Goal: Information Seeking & Learning: Learn about a topic

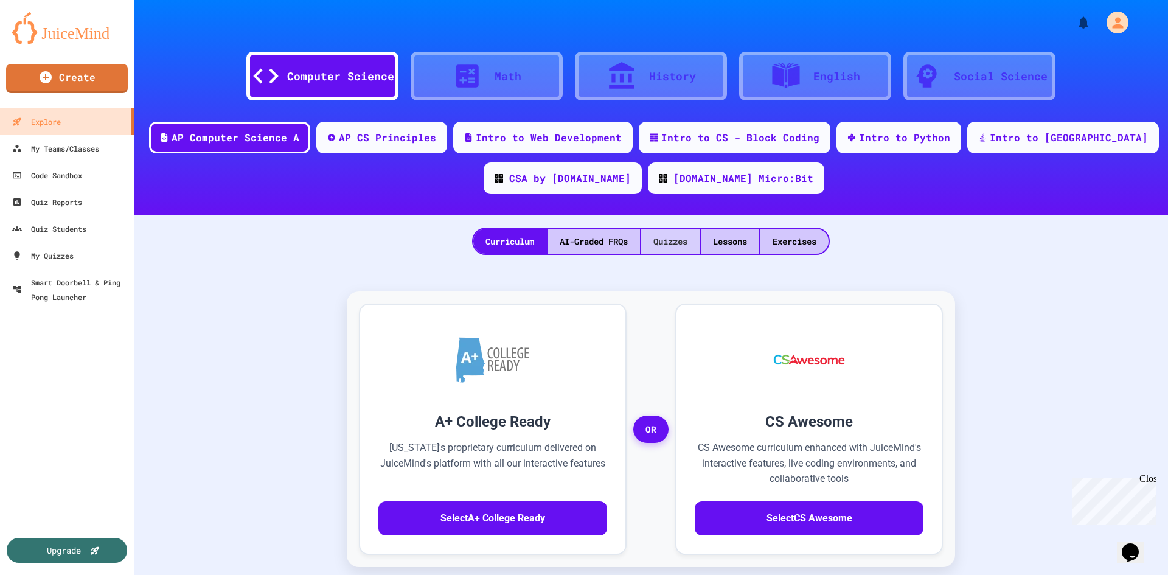
click at [674, 247] on div "Quizzes" at bounding box center [670, 241] width 58 height 25
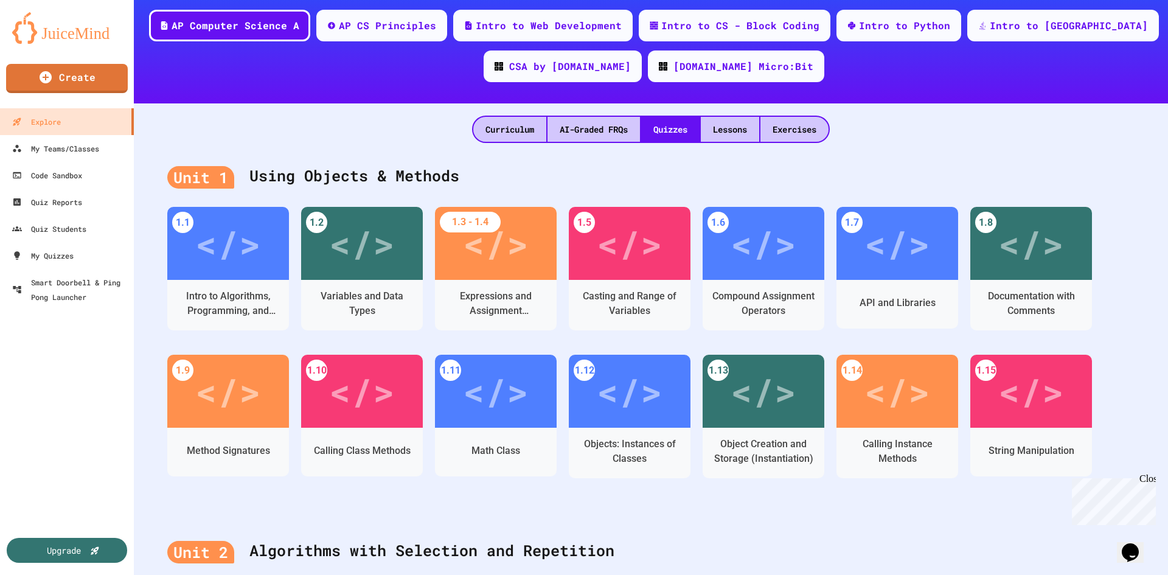
scroll to position [122, 0]
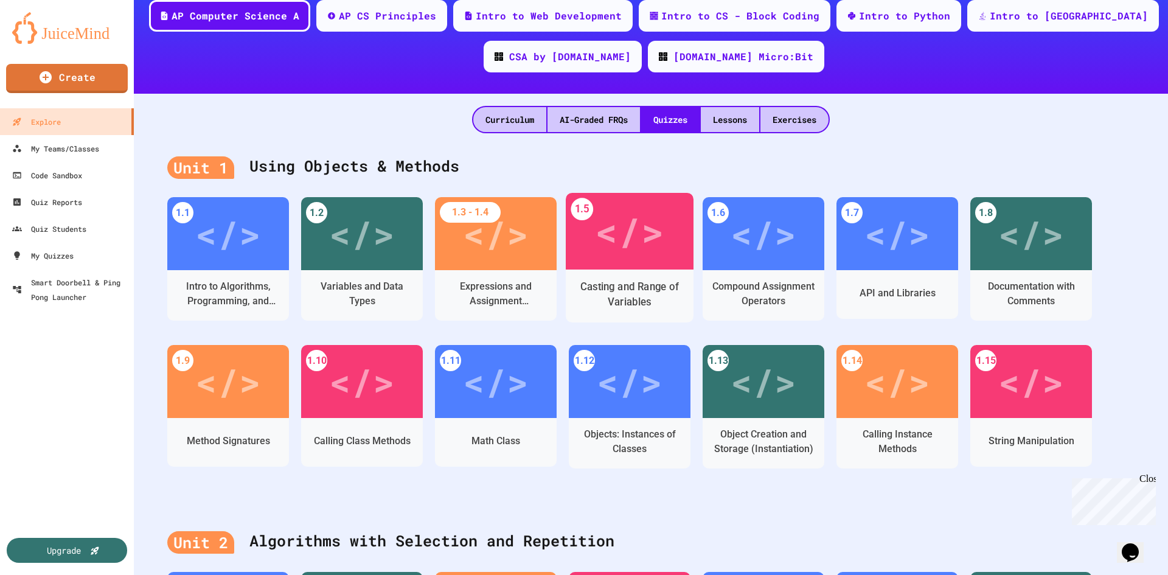
click at [625, 235] on div "</>" at bounding box center [629, 232] width 69 height 58
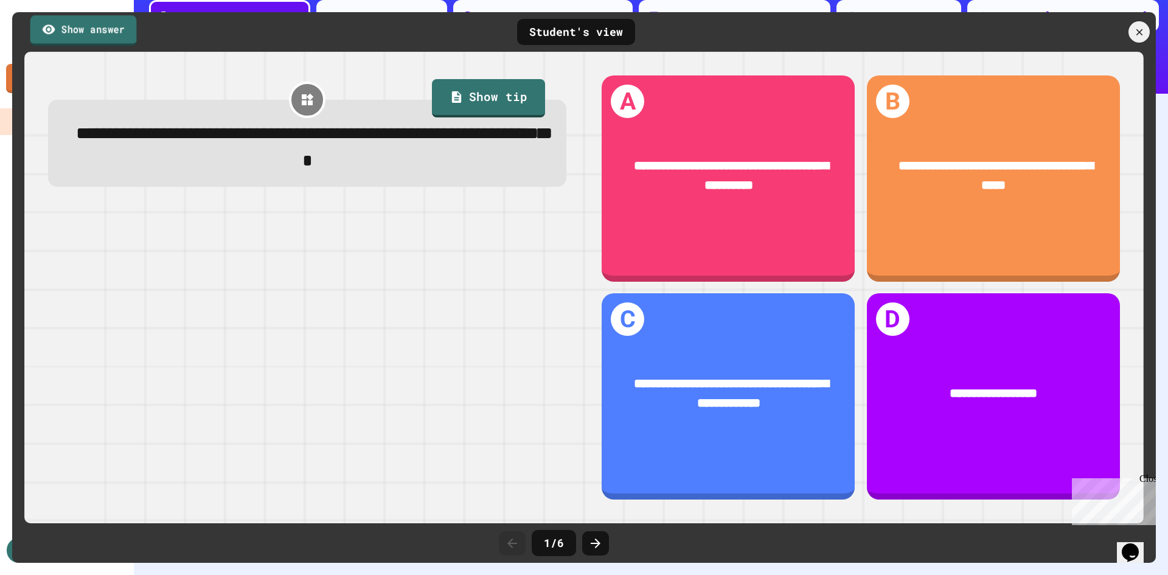
click at [81, 33] on link "Show answer" at bounding box center [83, 30] width 106 height 30
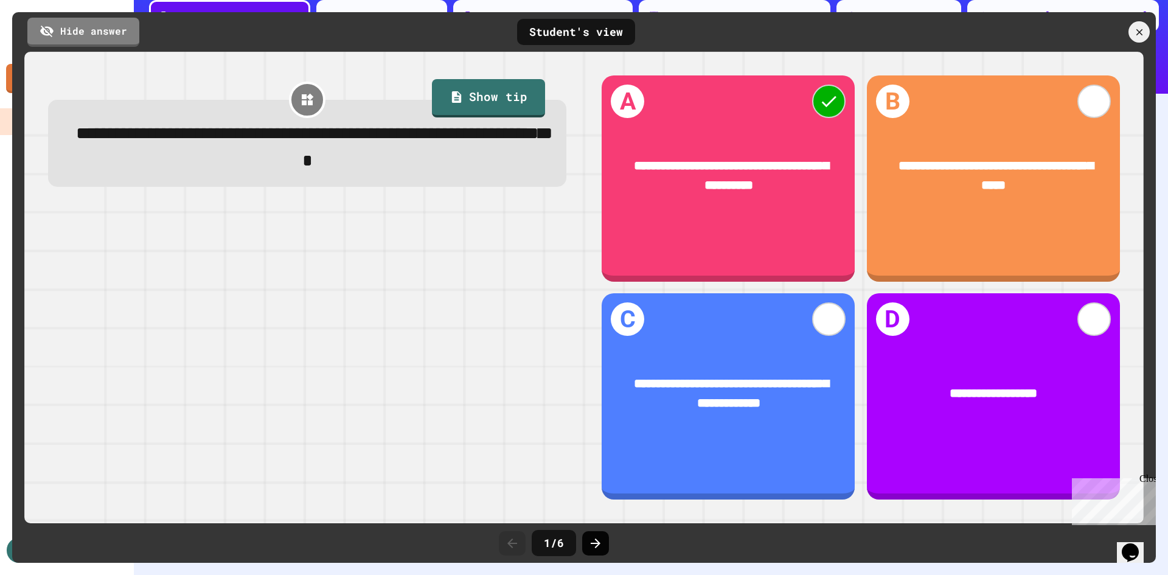
click at [596, 547] on icon at bounding box center [596, 543] width 10 height 10
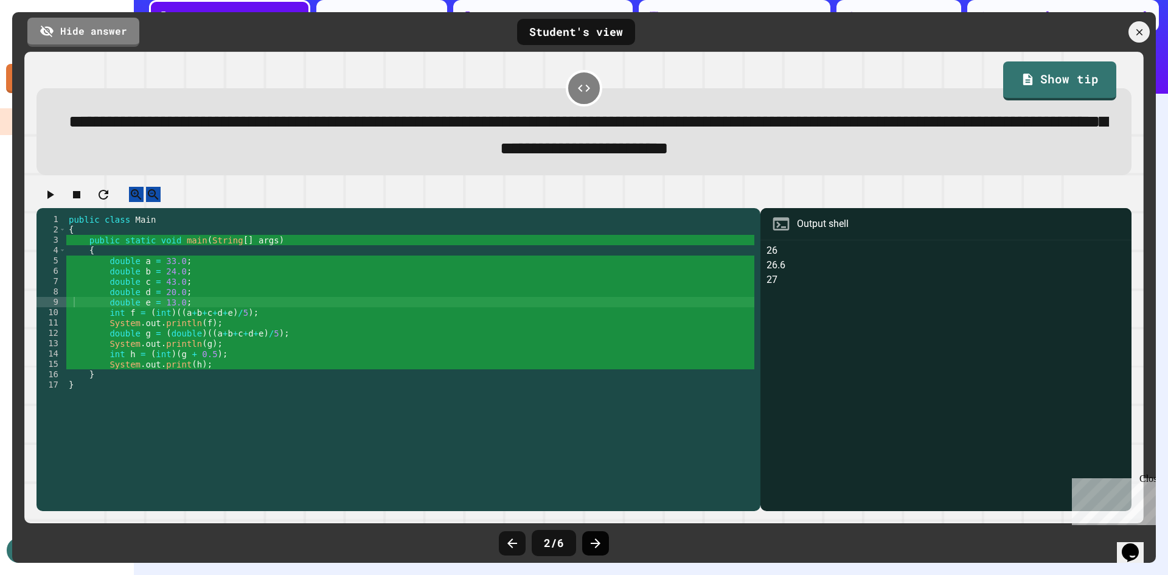
click at [599, 541] on icon at bounding box center [595, 543] width 15 height 15
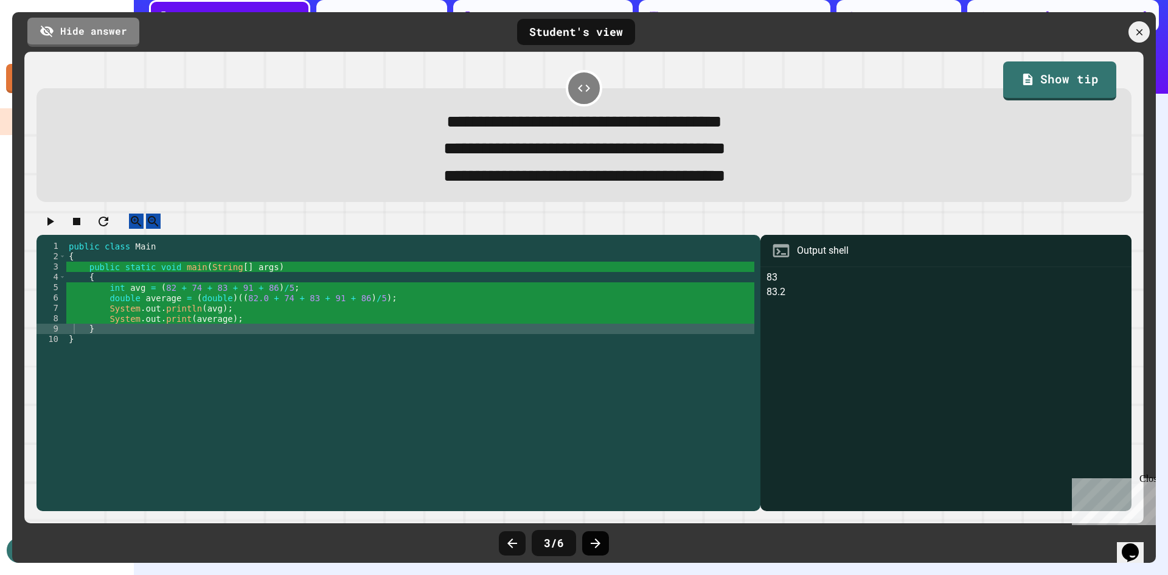
click at [599, 539] on icon at bounding box center [595, 543] width 15 height 15
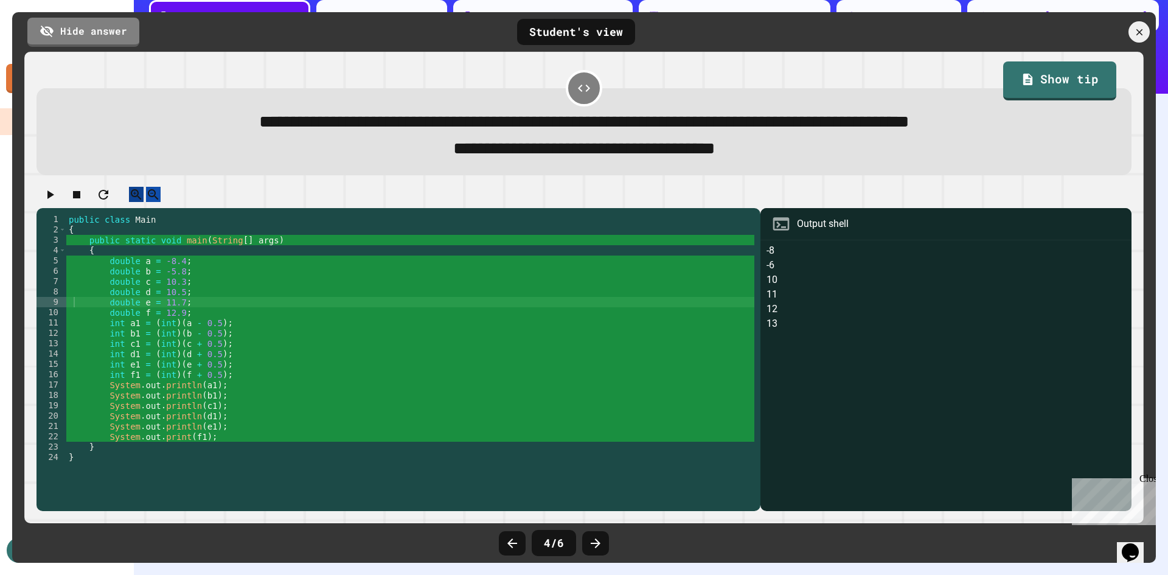
click at [136, 195] on icon "button" at bounding box center [134, 193] width 3 height 3
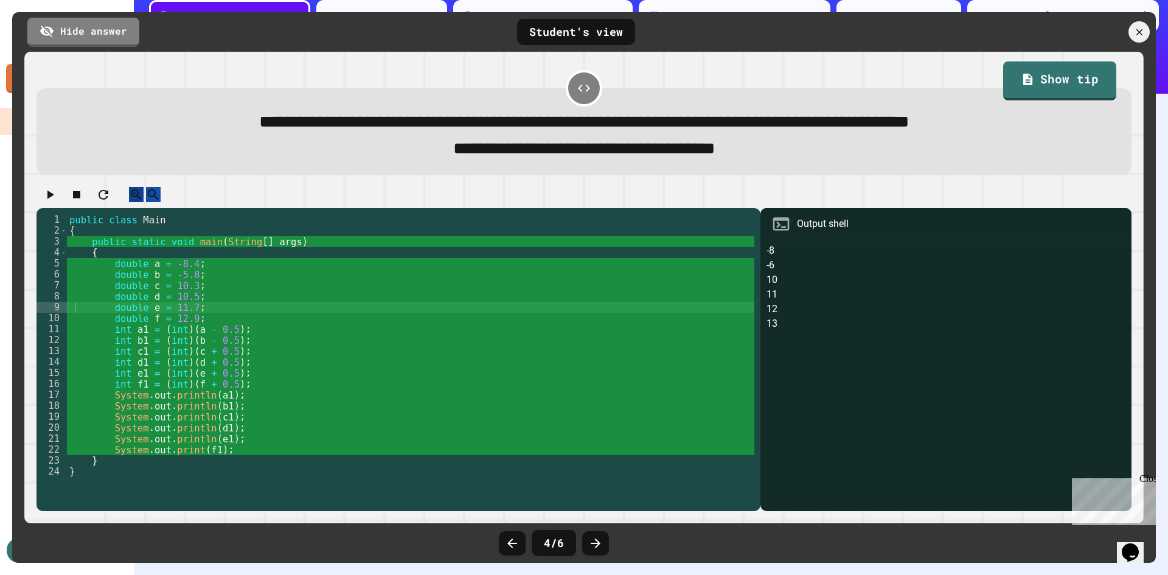
click at [136, 195] on icon "button" at bounding box center [134, 193] width 3 height 3
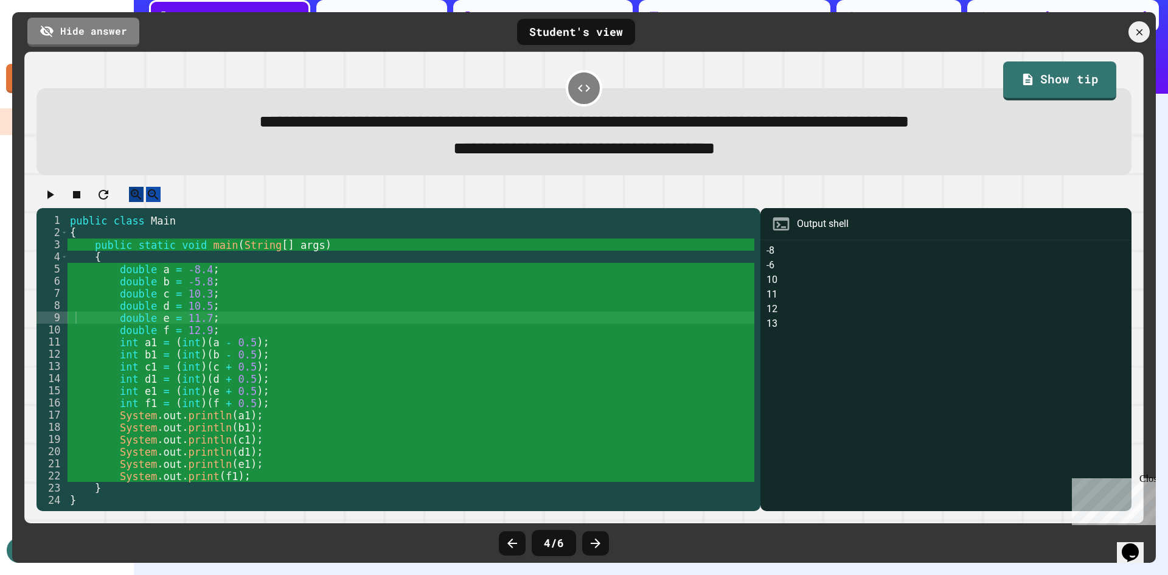
click at [136, 195] on icon "button" at bounding box center [134, 193] width 3 height 3
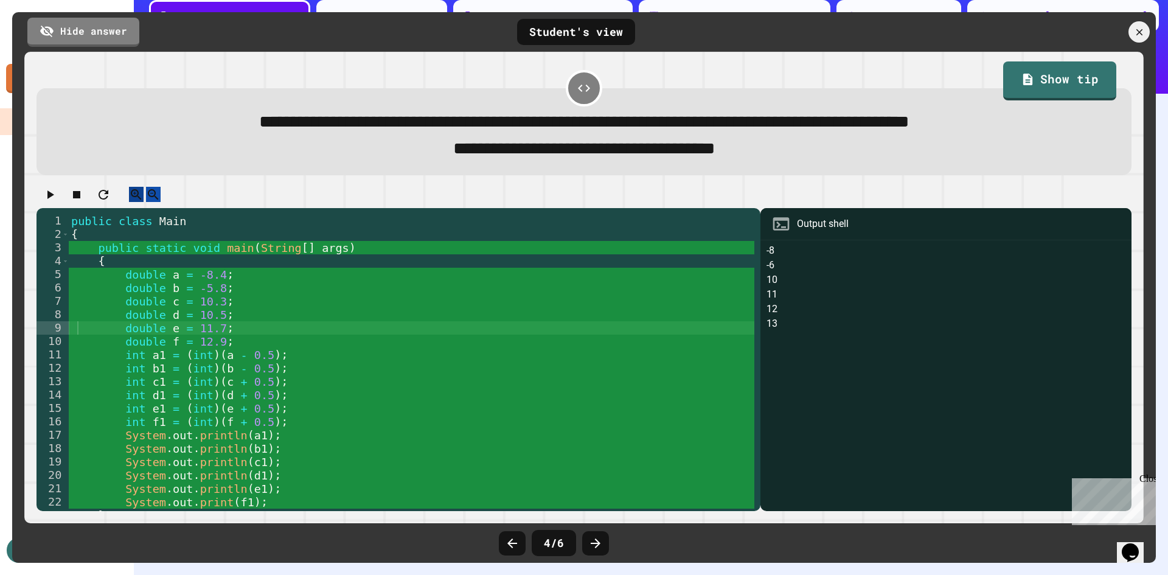
click at [136, 195] on icon "button" at bounding box center [134, 193] width 3 height 3
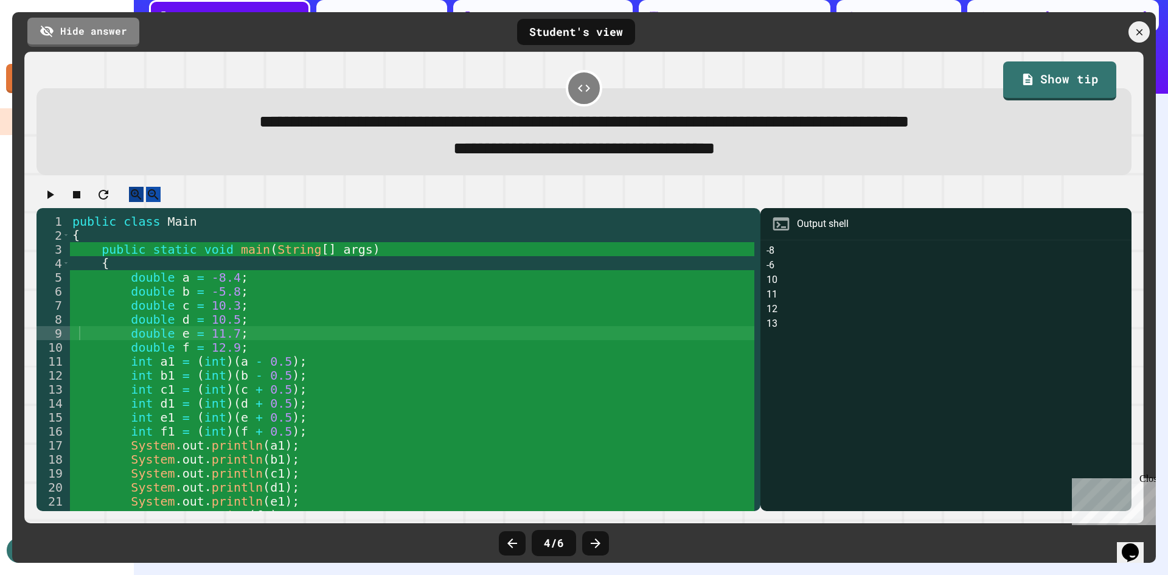
click at [136, 195] on icon "button" at bounding box center [134, 193] width 3 height 3
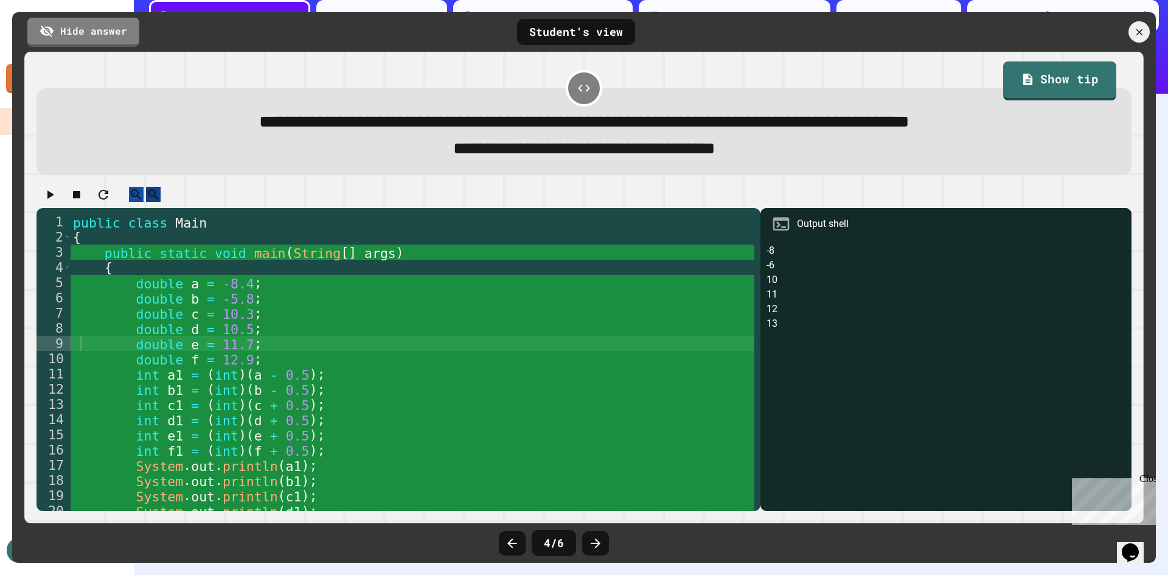
click at [158, 199] on icon "button" at bounding box center [153, 194] width 10 height 10
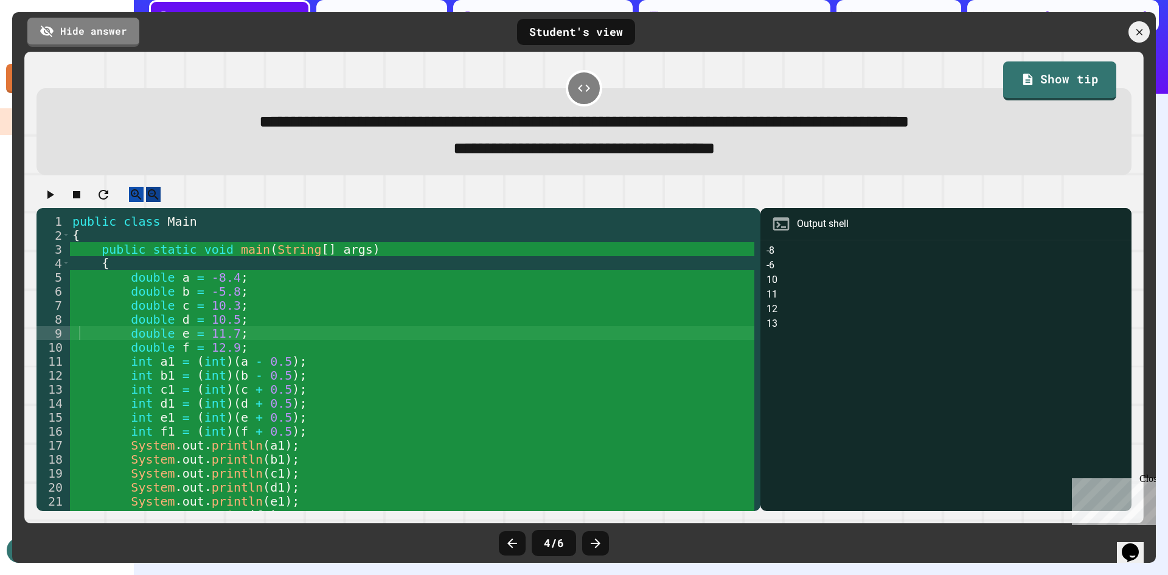
click at [158, 199] on icon "button" at bounding box center [153, 194] width 10 height 10
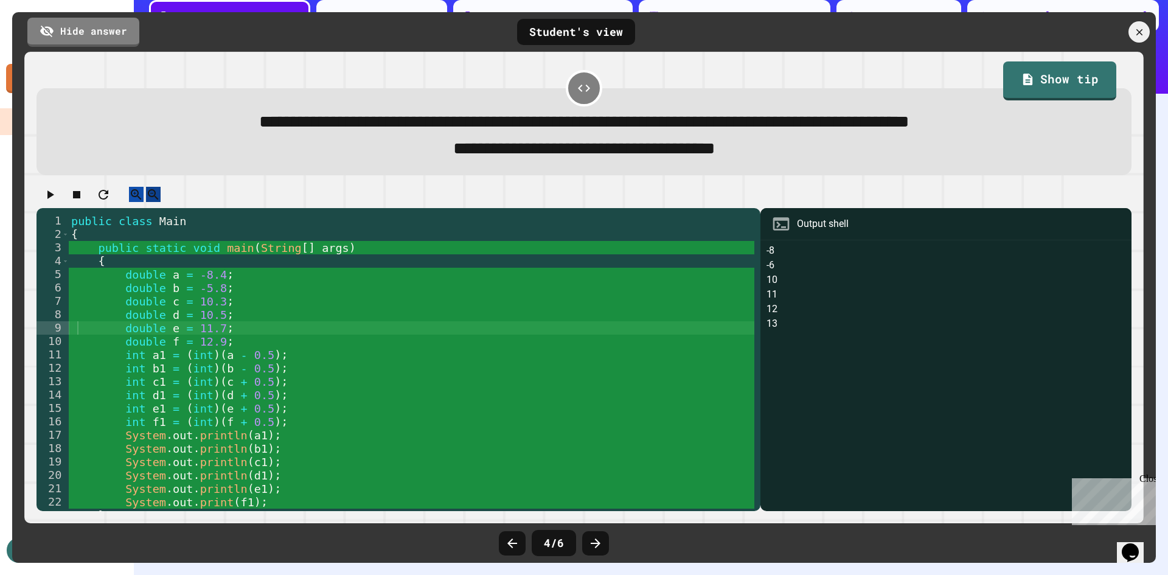
click at [158, 199] on icon "button" at bounding box center [153, 194] width 10 height 10
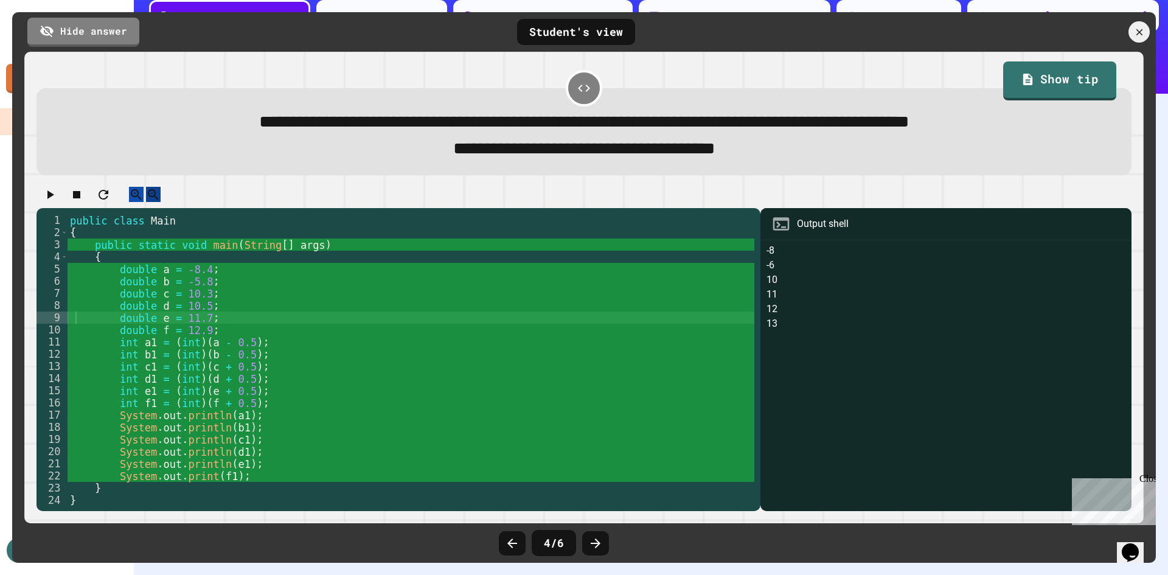
click at [158, 199] on icon "button" at bounding box center [153, 194] width 10 height 10
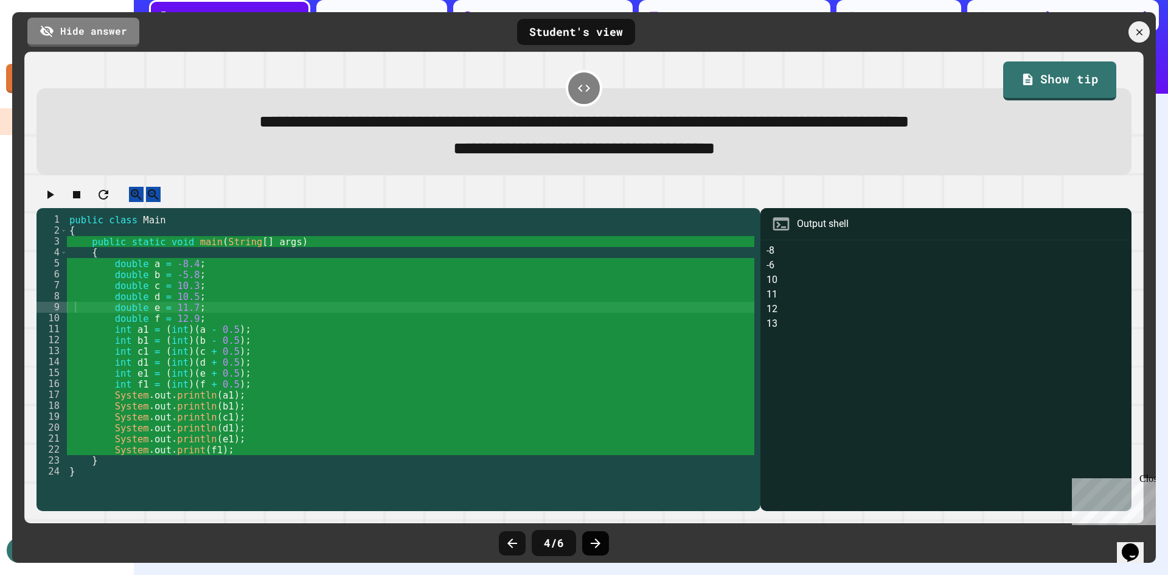
click at [595, 543] on icon at bounding box center [596, 543] width 10 height 10
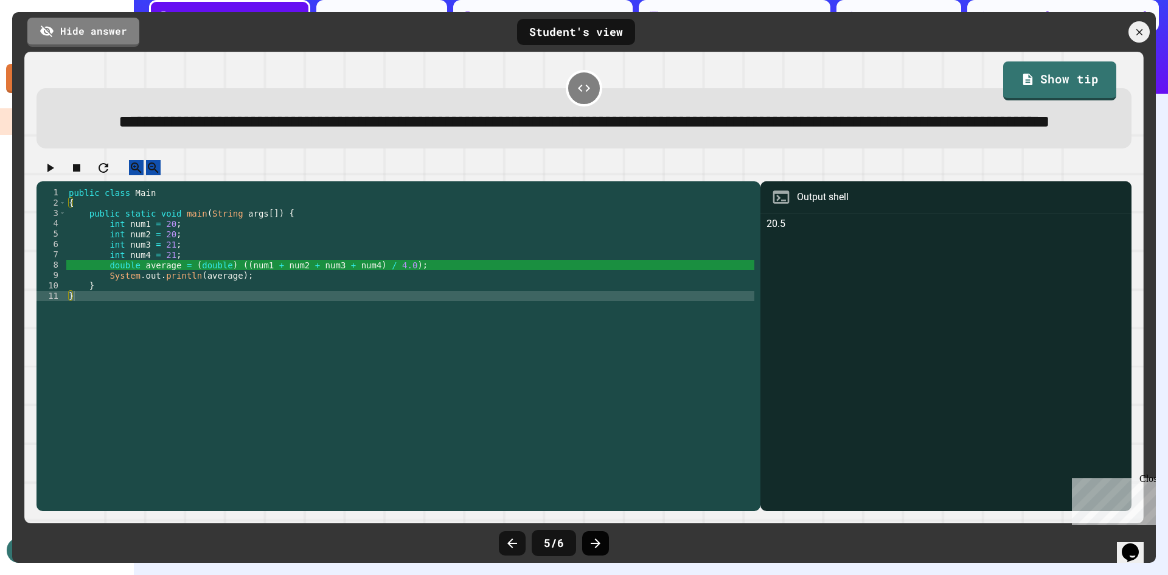
click at [602, 539] on icon at bounding box center [595, 543] width 15 height 15
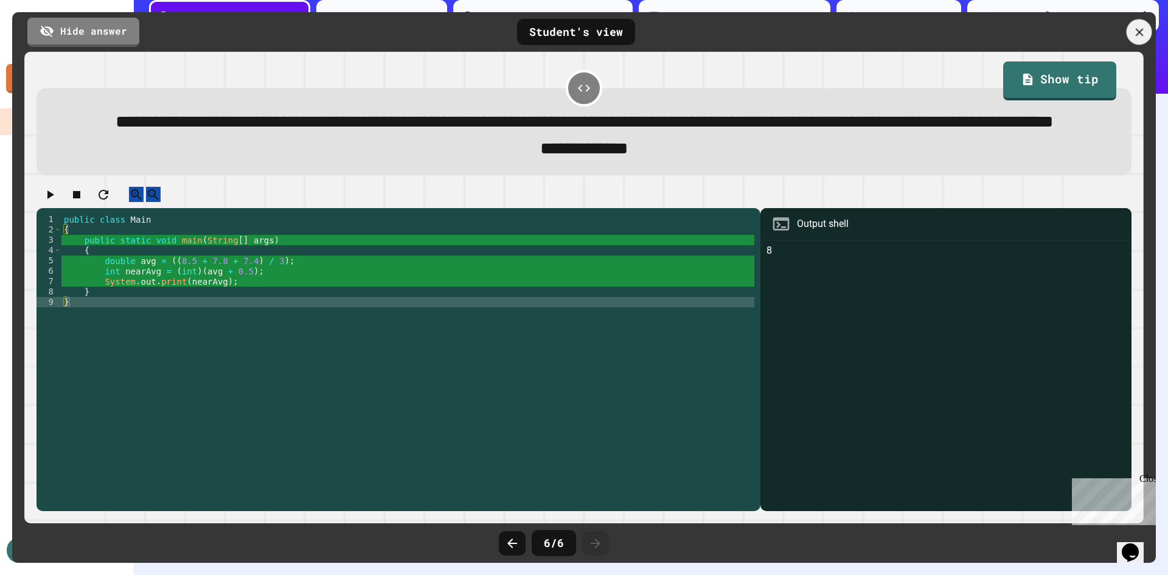
click at [1140, 29] on icon at bounding box center [1138, 32] width 13 height 13
